Goal: Task Accomplishment & Management: Use online tool/utility

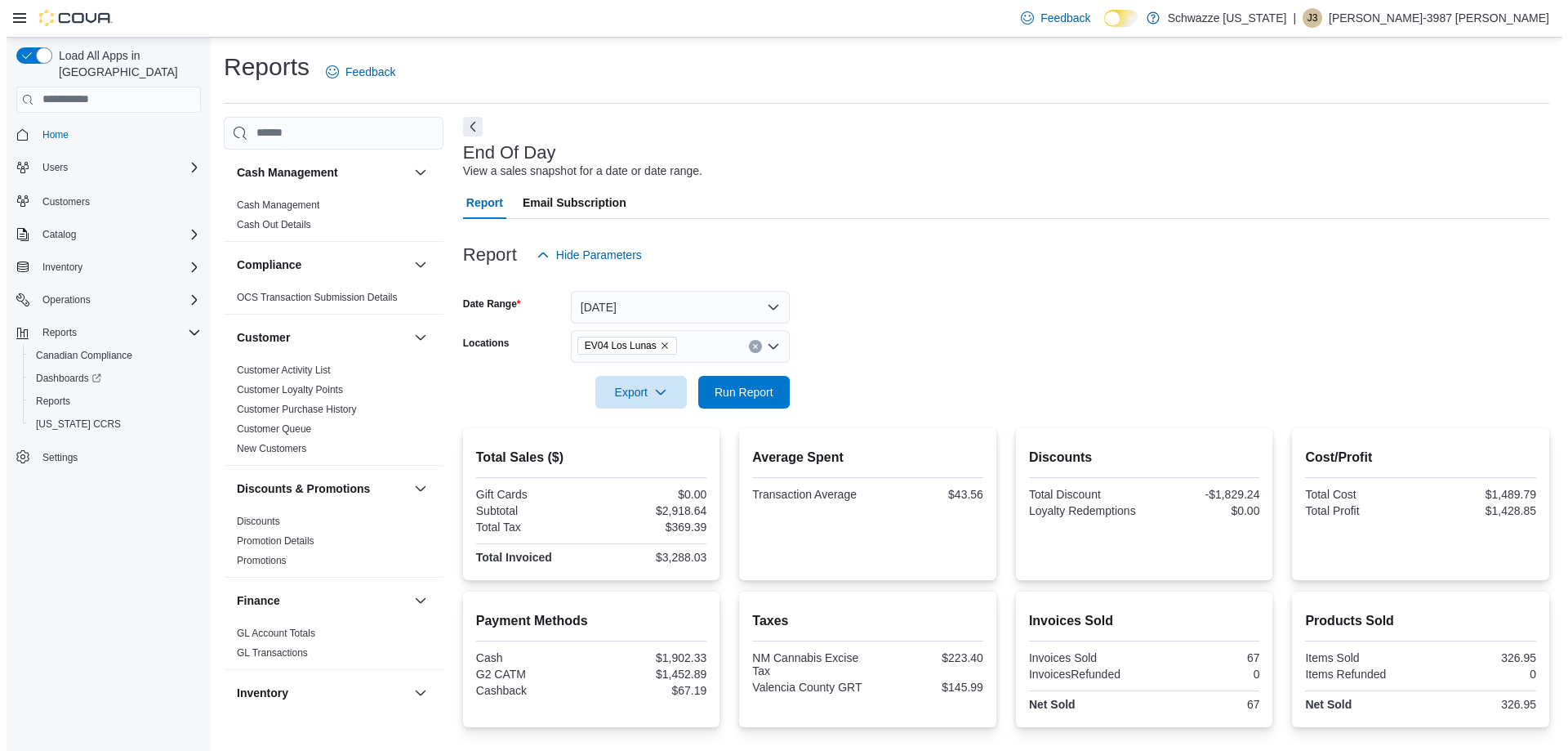
scroll to position [82, 0]
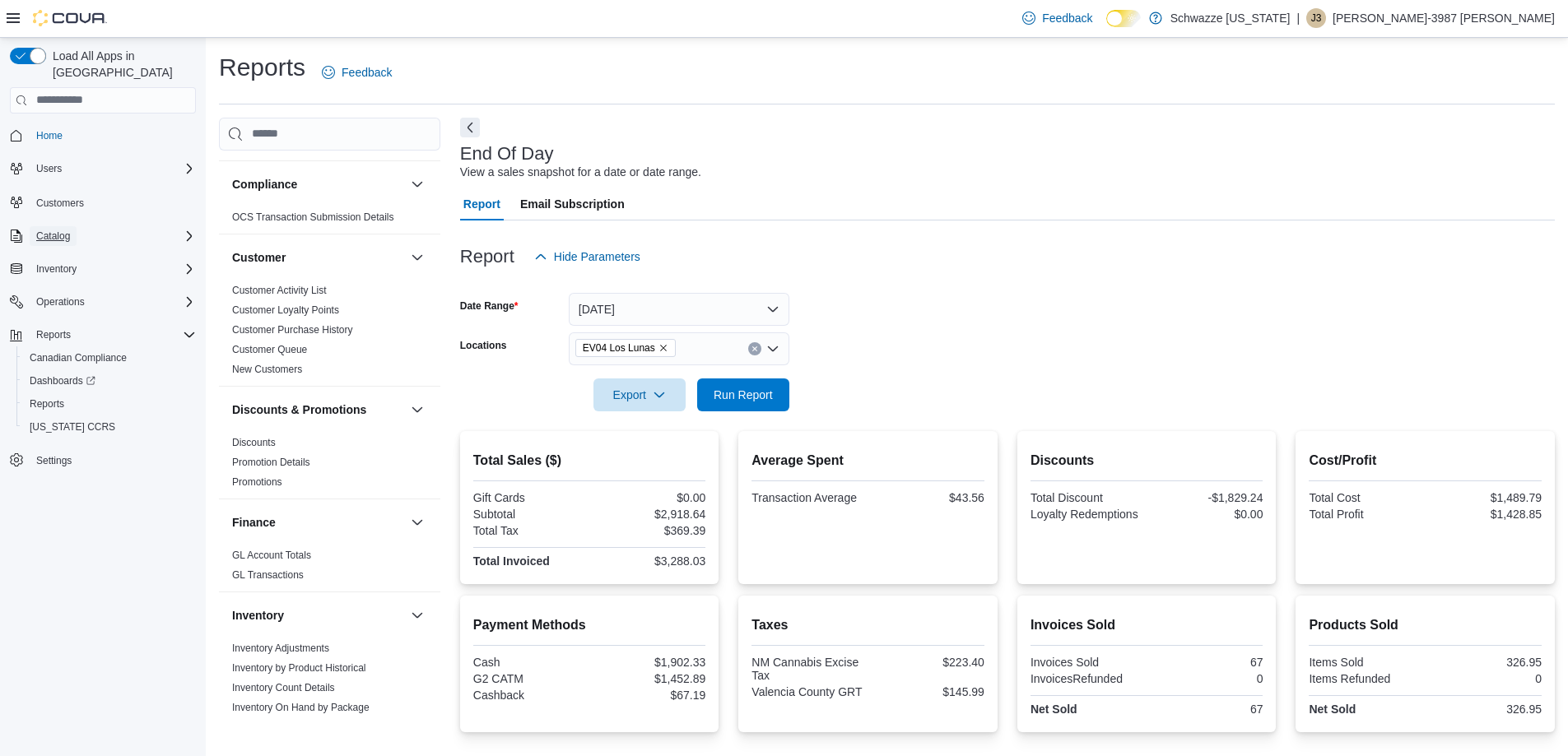
click at [47, 230] on span "Catalog" at bounding box center [52, 236] width 34 height 13
click at [78, 282] on button "Inventory" at bounding box center [56, 292] width 53 height 20
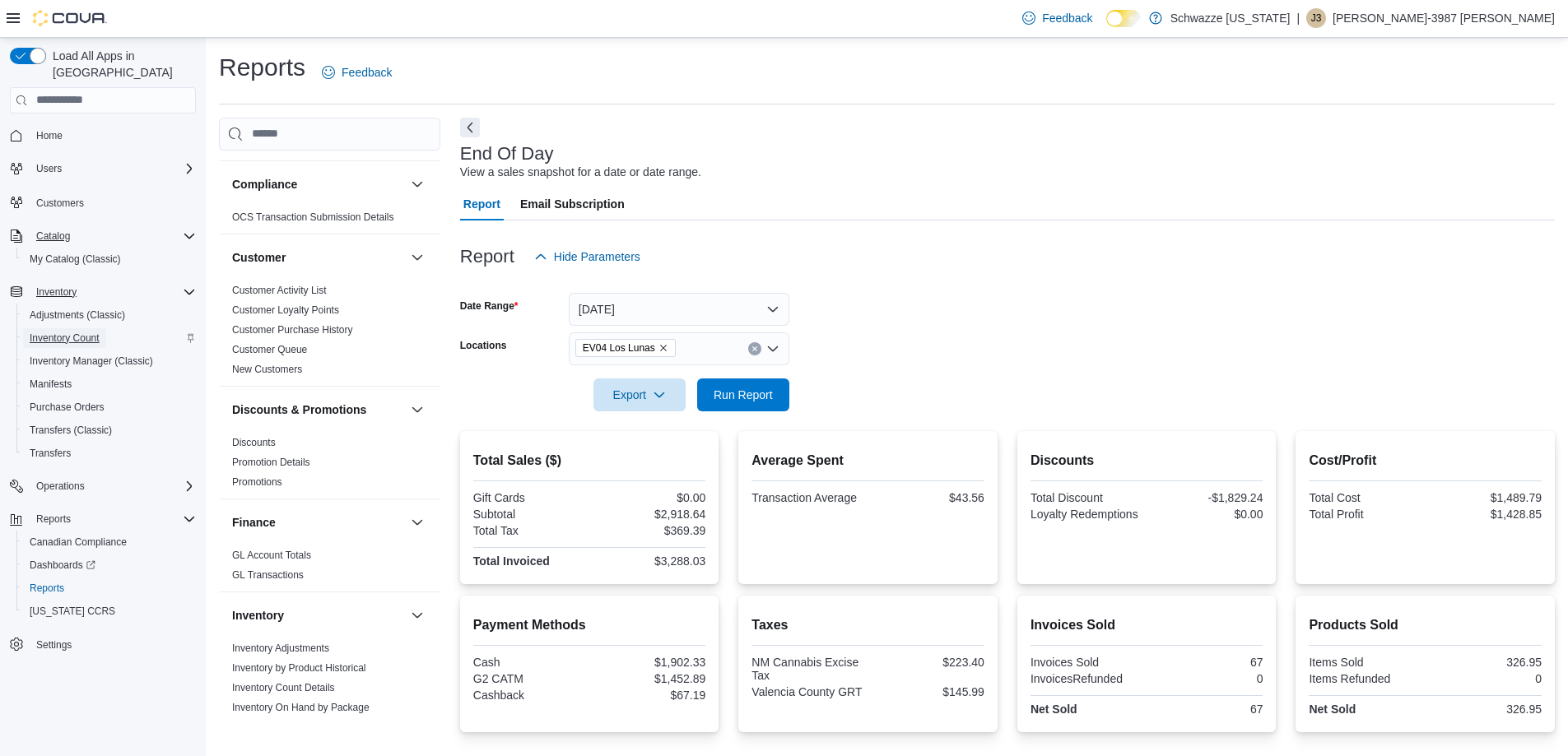
click at [66, 332] on span "Inventory Count" at bounding box center [65, 338] width 70 height 13
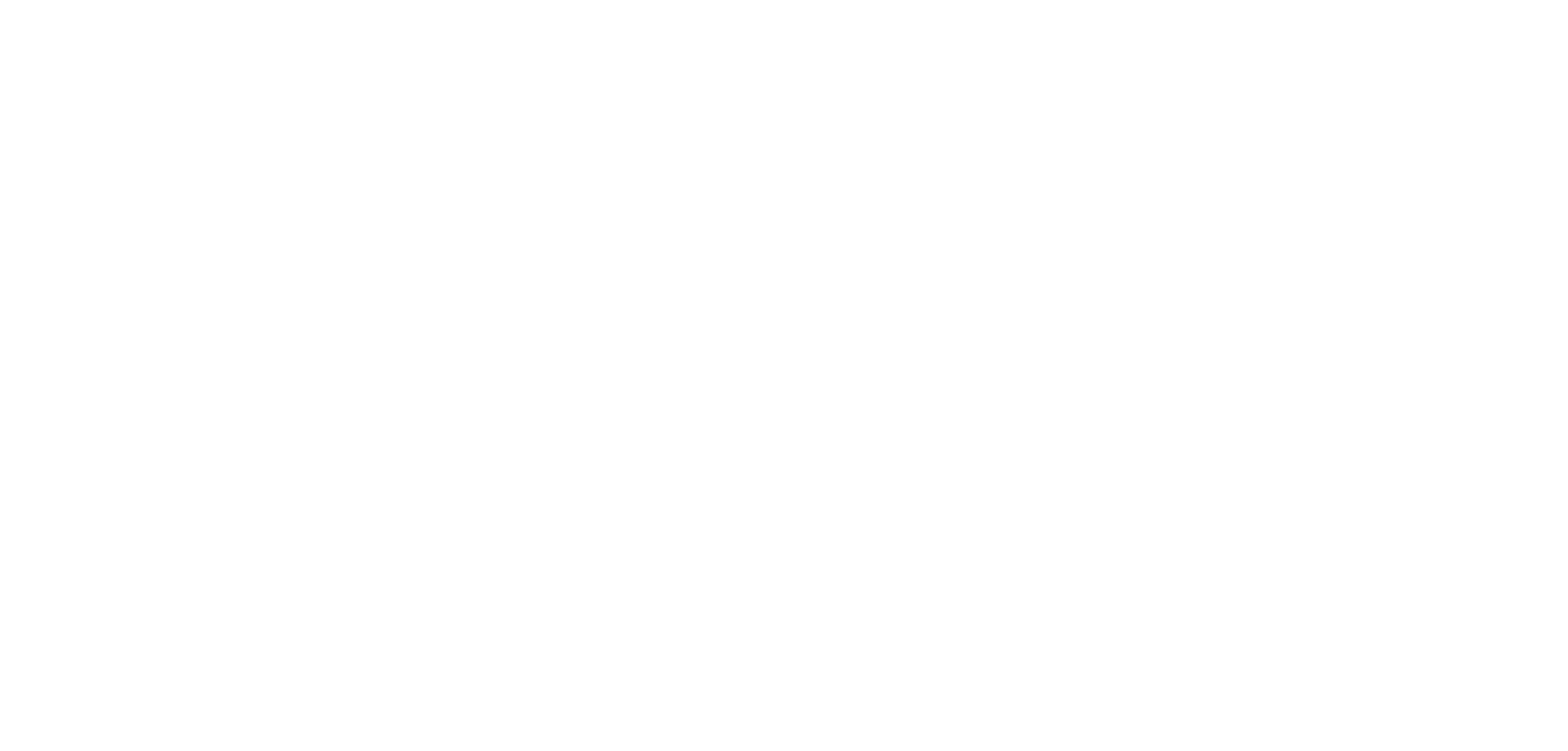
click at [865, 7] on html at bounding box center [784, 3] width 1568 height 7
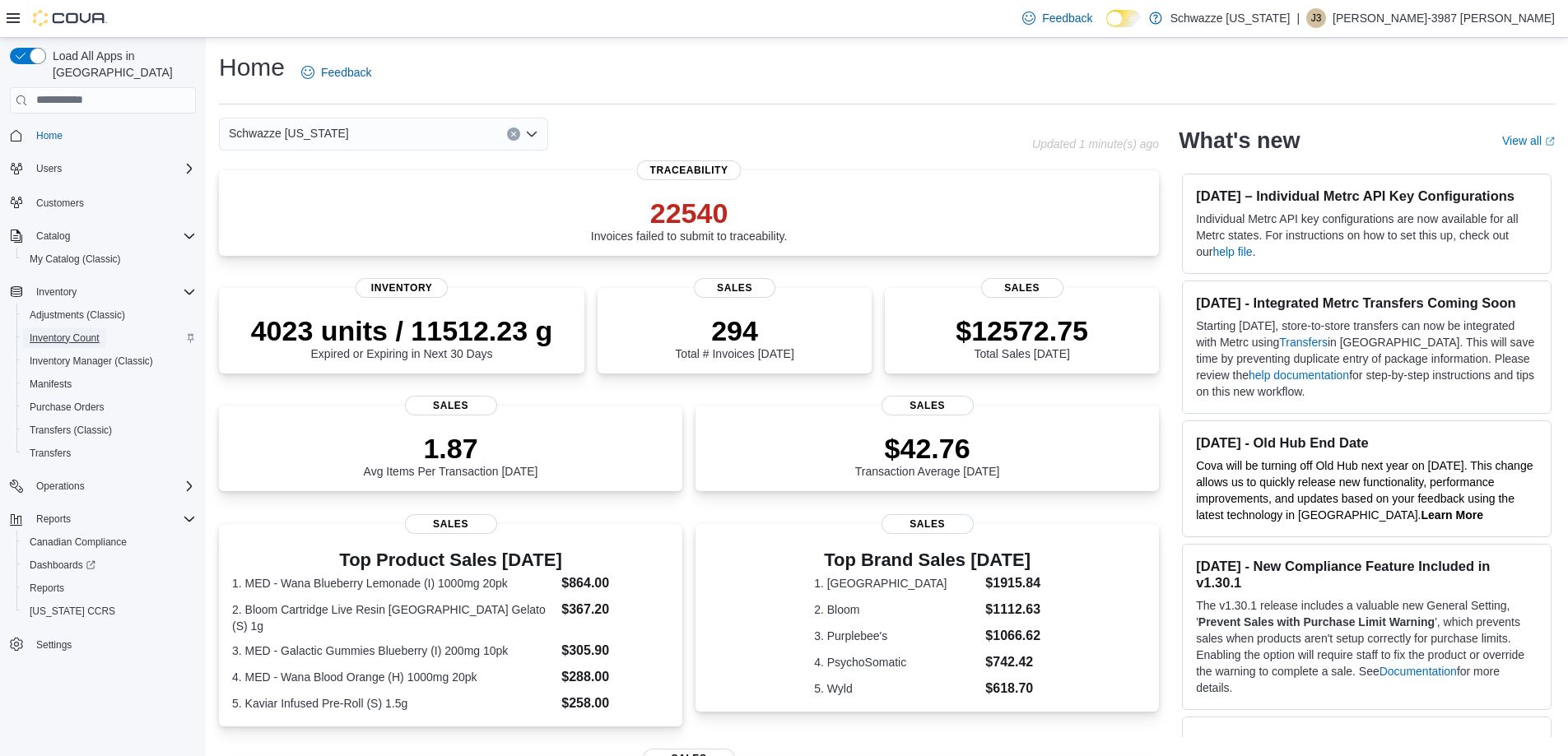
click at [78, 332] on span "Inventory Count" at bounding box center [65, 338] width 70 height 13
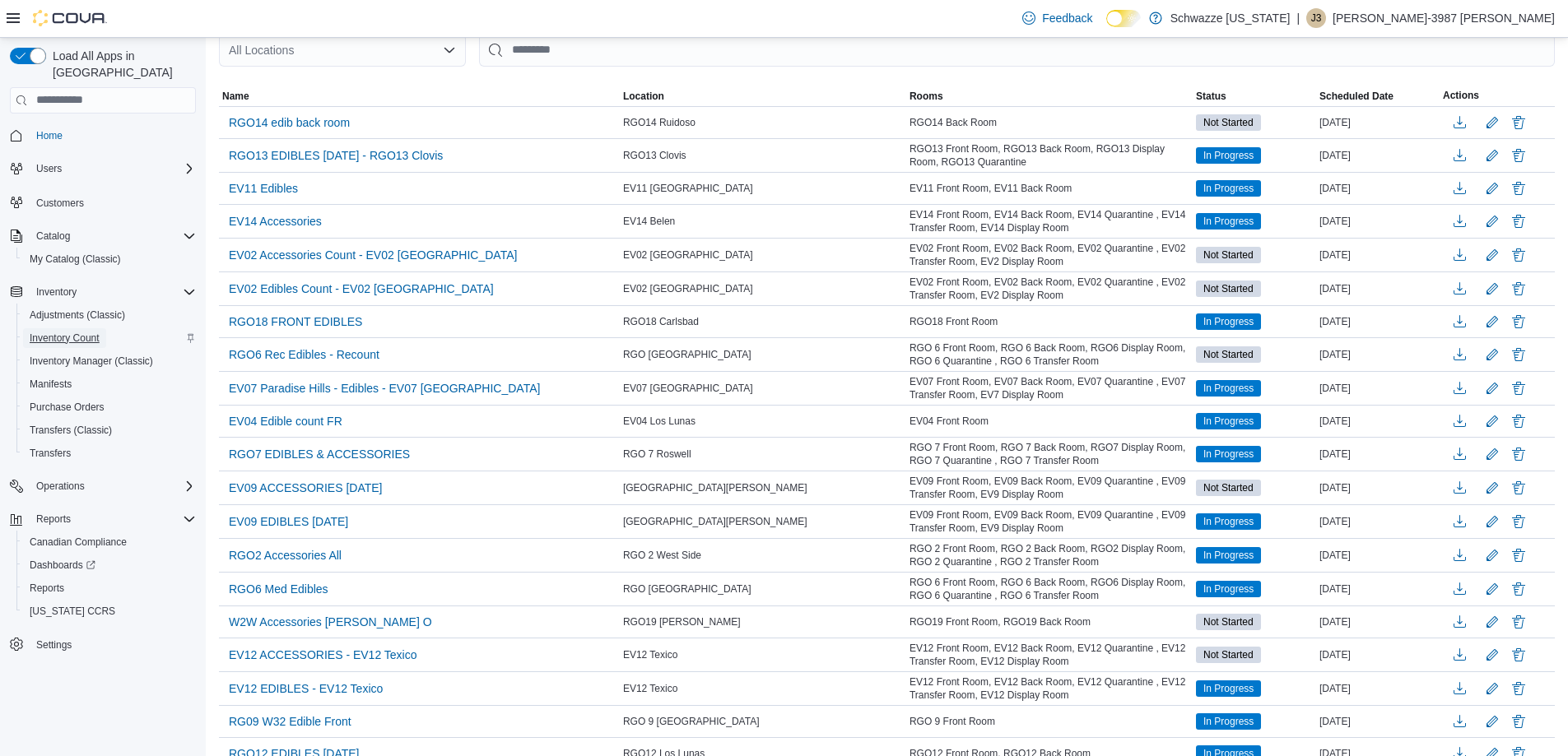
scroll to position [247, 0]
